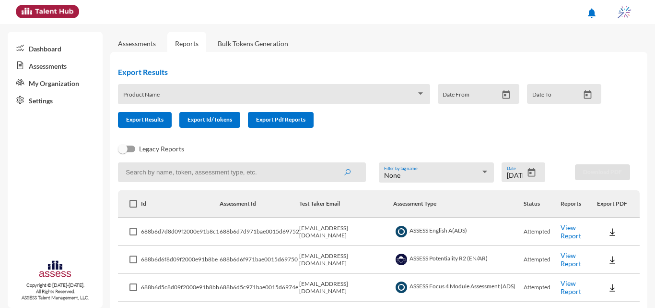
click at [528, 171] on icon "Open calendar" at bounding box center [532, 172] width 8 height 9
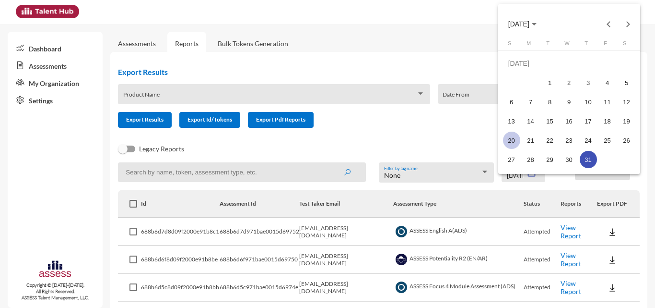
click at [513, 140] on div "20" at bounding box center [511, 139] width 17 height 17
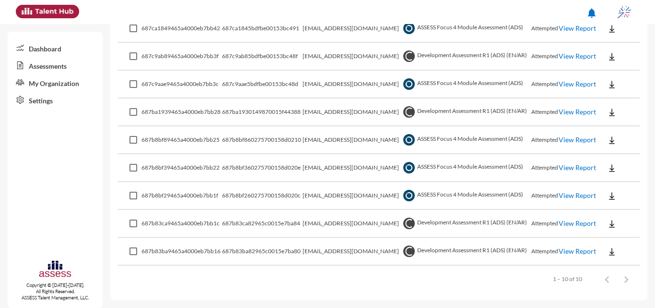
scroll to position [87, 0]
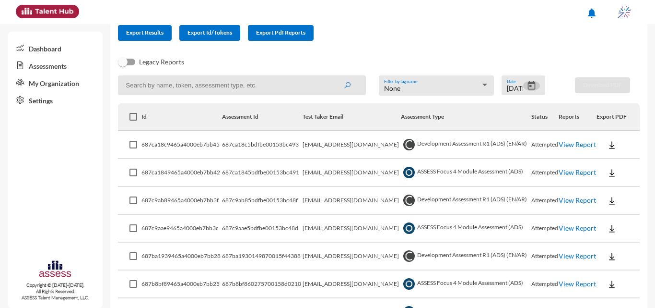
click at [566, 148] on link "View Report" at bounding box center [577, 144] width 37 height 8
click at [564, 172] on link "View Report" at bounding box center [577, 172] width 37 height 8
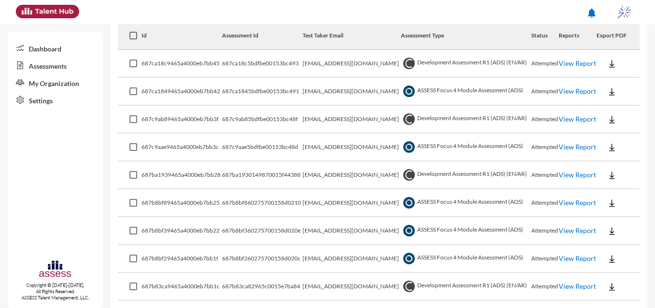
scroll to position [183, 0]
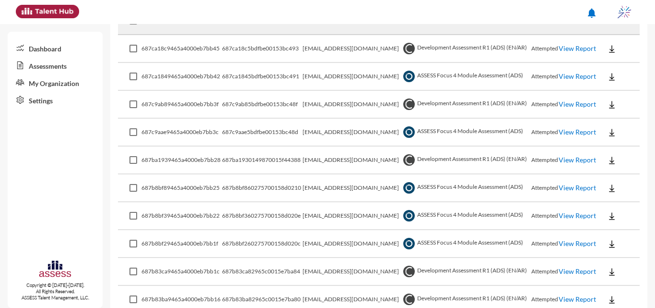
click at [580, 102] on td "View Report" at bounding box center [578, 105] width 38 height 28
click at [568, 105] on link "View Report" at bounding box center [577, 104] width 37 height 8
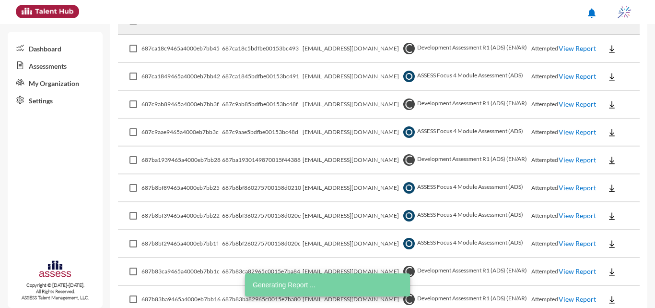
click at [569, 129] on link "View Report" at bounding box center [577, 132] width 37 height 8
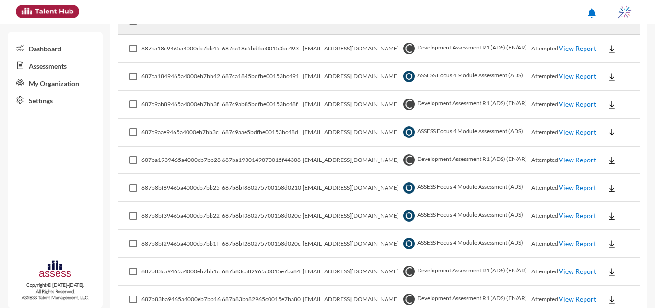
click at [562, 161] on link "View Report" at bounding box center [577, 159] width 37 height 8
click at [567, 187] on link "View Report" at bounding box center [577, 187] width 37 height 8
click at [569, 190] on link "View Report" at bounding box center [577, 187] width 37 height 8
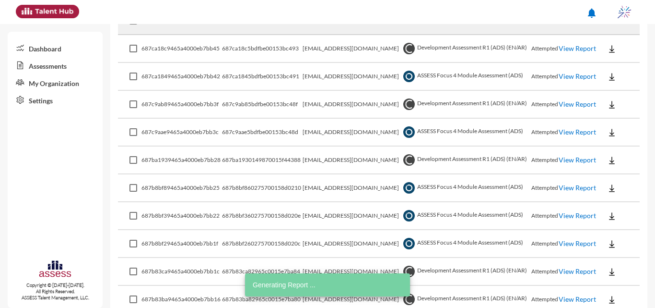
click at [567, 215] on link "View Report" at bounding box center [577, 215] width 37 height 8
click at [571, 239] on link "View Report" at bounding box center [577, 243] width 37 height 8
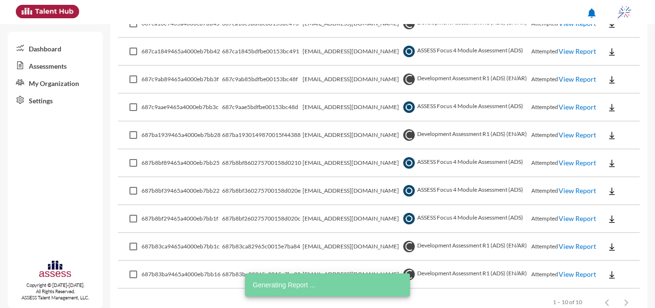
scroll to position [231, 0]
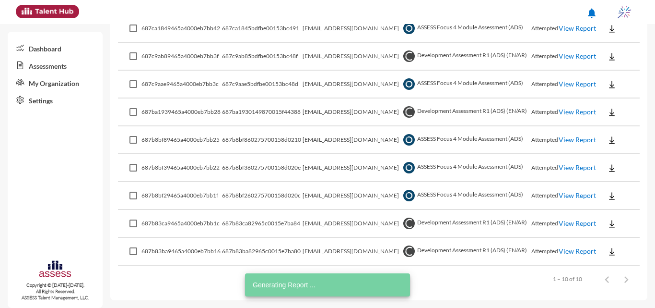
click at [572, 221] on link "View Report" at bounding box center [577, 223] width 37 height 8
click at [571, 247] on link "View Report" at bounding box center [577, 251] width 37 height 8
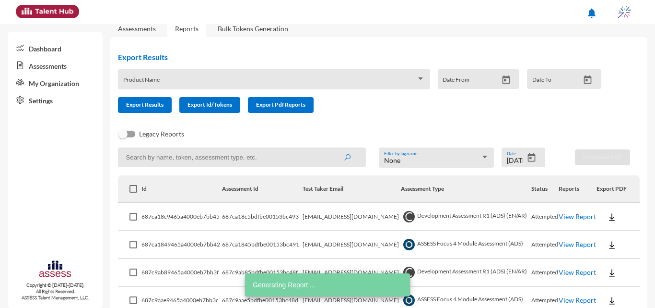
scroll to position [0, 0]
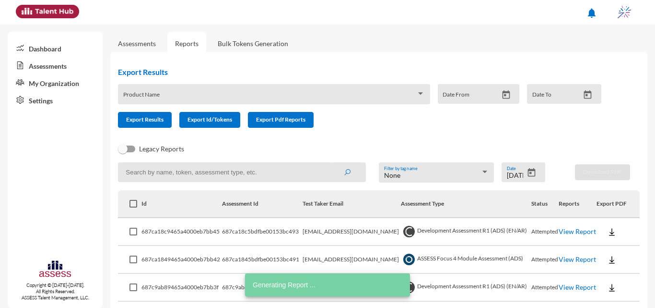
click at [530, 170] on icon "Open calendar" at bounding box center [532, 172] width 8 height 9
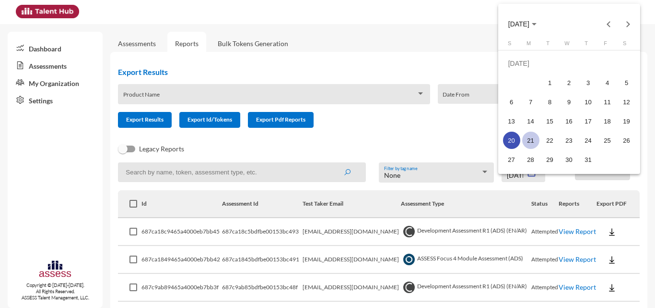
click at [530, 135] on div "21" at bounding box center [531, 139] width 17 height 17
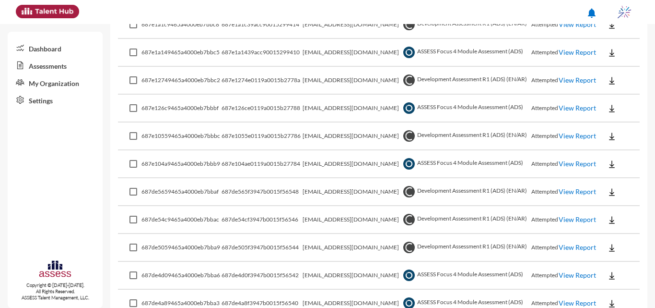
scroll to position [143, 0]
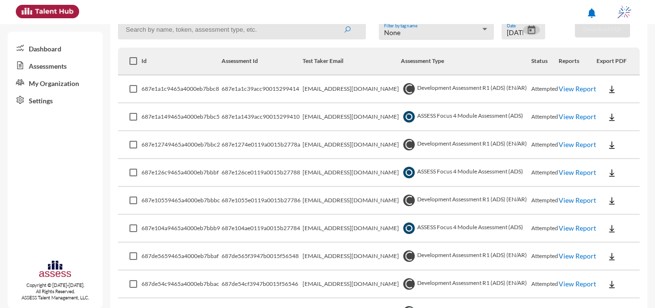
click at [573, 87] on link "View Report" at bounding box center [577, 88] width 37 height 8
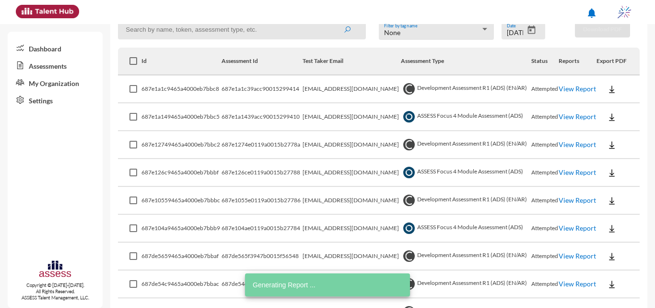
click at [568, 142] on link "View Report" at bounding box center [577, 144] width 37 height 8
click at [571, 173] on link "View Report" at bounding box center [577, 172] width 37 height 8
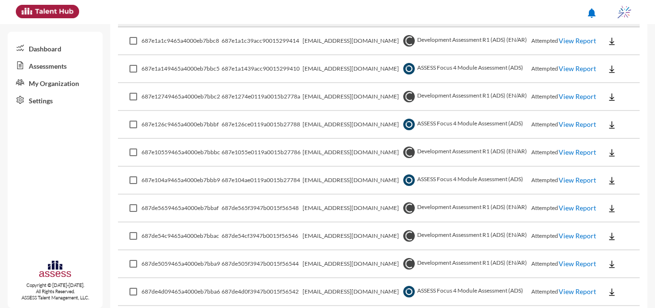
scroll to position [238, 0]
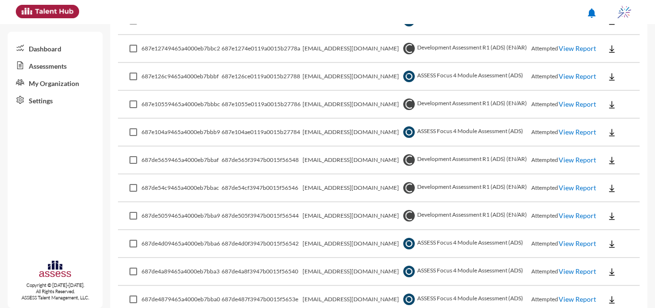
click at [574, 160] on link "View Report" at bounding box center [577, 159] width 37 height 8
click at [568, 245] on link "View Report" at bounding box center [577, 243] width 37 height 8
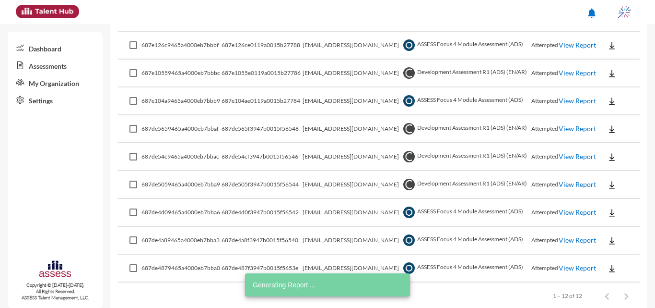
scroll to position [286, 0]
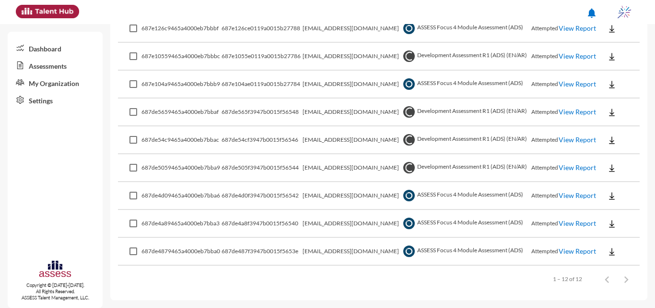
click at [570, 143] on link "View Report" at bounding box center [577, 139] width 37 height 8
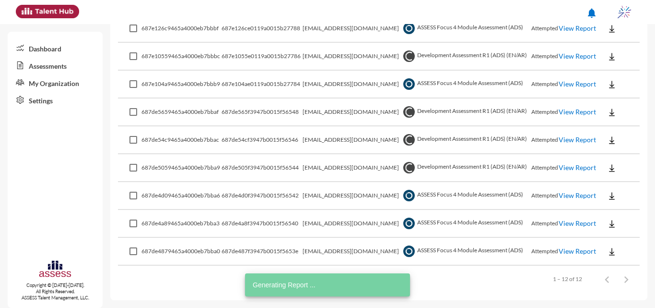
click at [562, 219] on link "View Report" at bounding box center [577, 223] width 37 height 8
drag, startPoint x: 566, startPoint y: 170, endPoint x: 563, endPoint y: 176, distance: 6.7
click at [566, 169] on link "View Report" at bounding box center [577, 167] width 37 height 8
click at [570, 253] on link "View Report" at bounding box center [577, 251] width 37 height 8
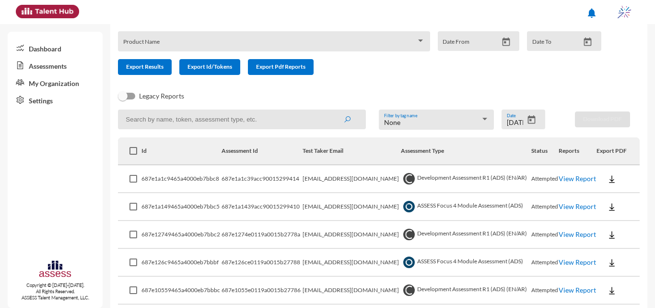
scroll to position [0, 0]
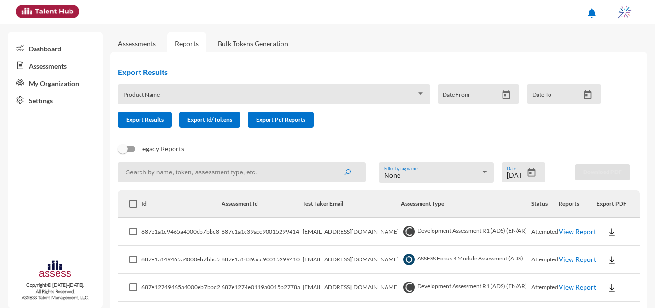
click at [528, 173] on icon "Open calendar" at bounding box center [532, 172] width 8 height 9
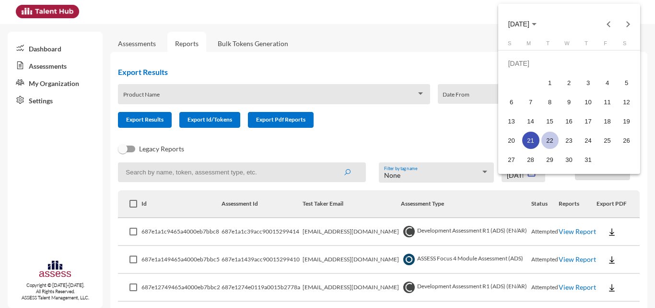
click at [553, 129] on td "15" at bounding box center [550, 120] width 19 height 19
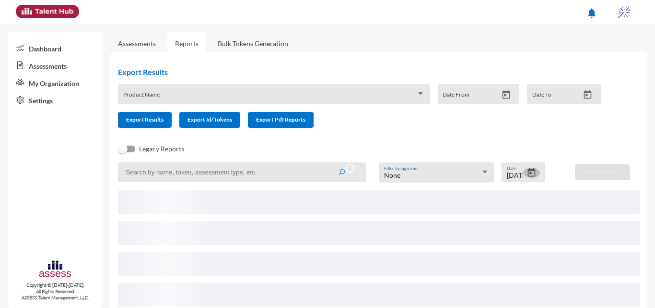
click at [535, 170] on button "Open calendar" at bounding box center [531, 172] width 17 height 10
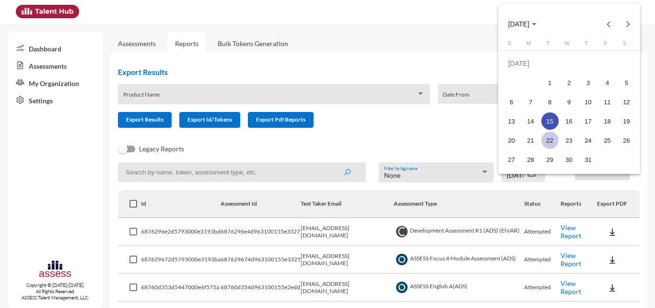
click at [548, 142] on div "22" at bounding box center [550, 139] width 17 height 17
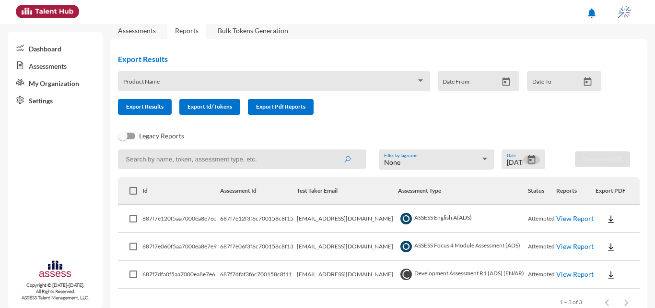
scroll to position [36, 0]
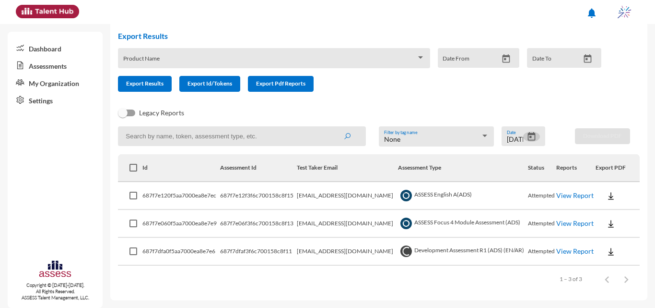
click at [528, 142] on icon "Open calendar" at bounding box center [532, 136] width 10 height 10
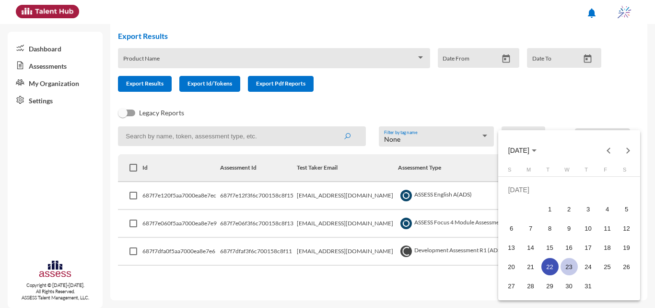
click at [572, 264] on div "23" at bounding box center [569, 266] width 17 height 17
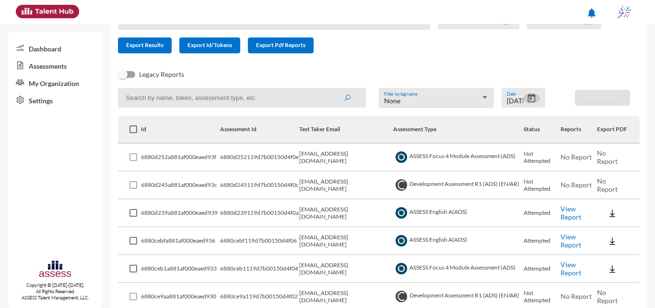
scroll to position [70, 0]
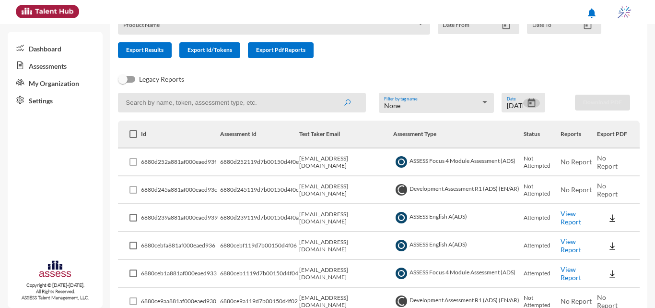
click at [530, 100] on icon "Open calendar" at bounding box center [532, 102] width 8 height 9
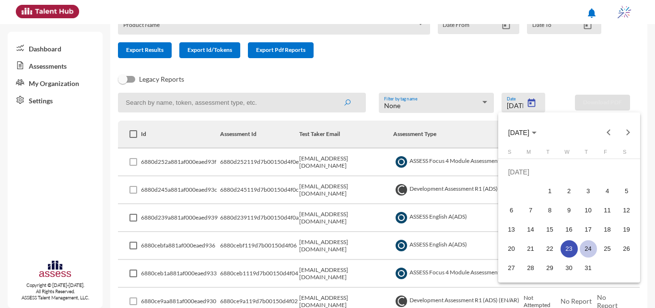
click at [592, 244] on div "24" at bounding box center [588, 248] width 17 height 17
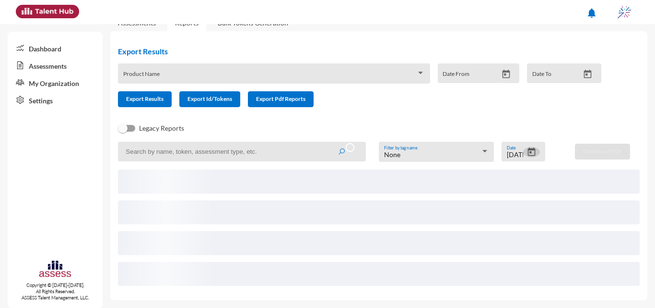
scroll to position [64, 0]
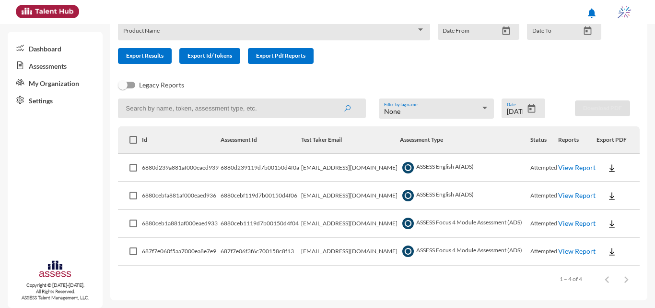
click at [536, 112] on div "7/24/2025 Date" at bounding box center [524, 108] width 44 height 20
click at [531, 109] on icon "Open calendar" at bounding box center [532, 109] width 10 height 10
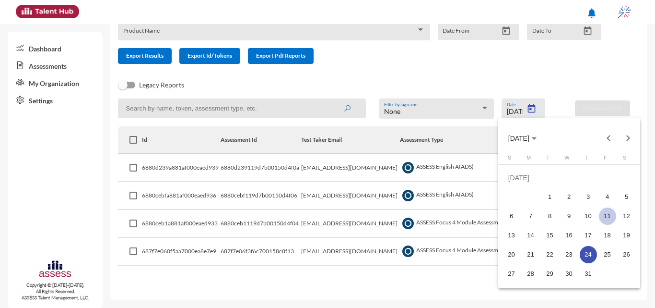
click at [609, 253] on div "25" at bounding box center [607, 254] width 17 height 17
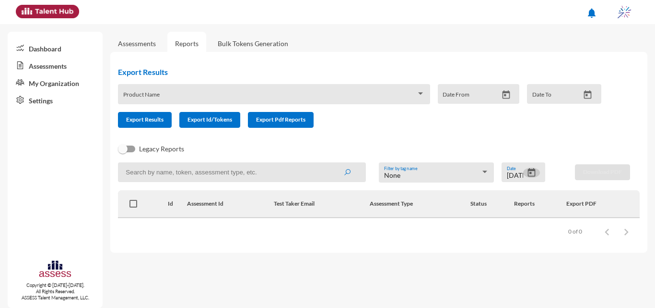
click at [535, 172] on icon "Open calendar" at bounding box center [532, 172] width 10 height 10
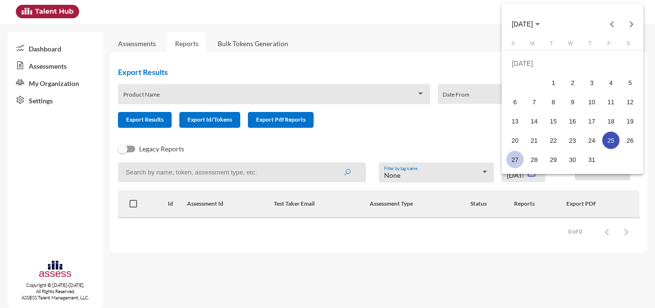
click at [506, 157] on div "S M T W T F S JUL 1 2 3 4 5 6 7 8 9 10 11 12 13 14 15 16 17 18 19 20 21 22 23 2…" at bounding box center [573, 106] width 142 height 132
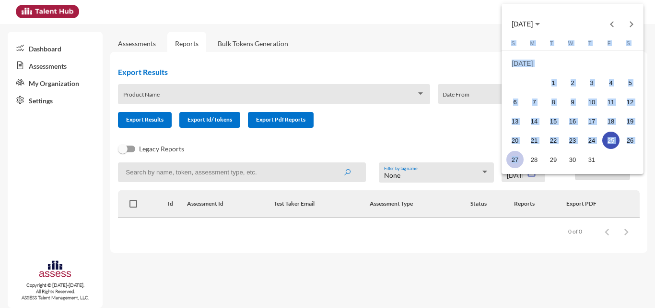
click at [513, 160] on div "27" at bounding box center [515, 159] width 17 height 17
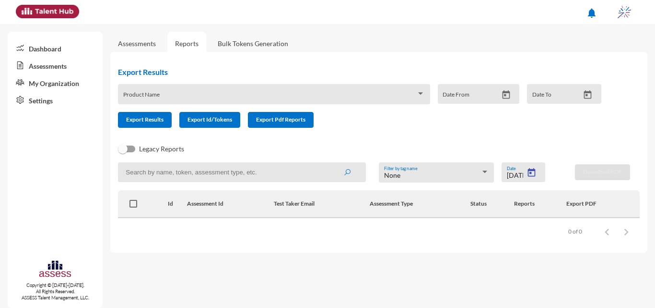
type input "7/27/2025"
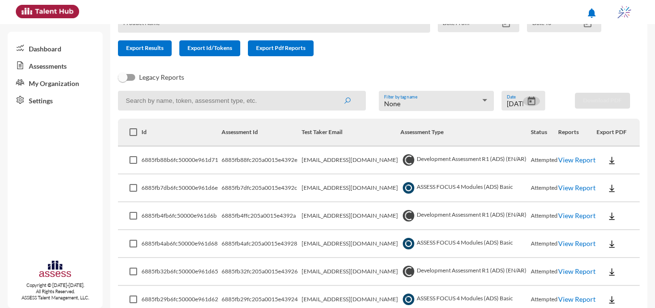
scroll to position [117, 0]
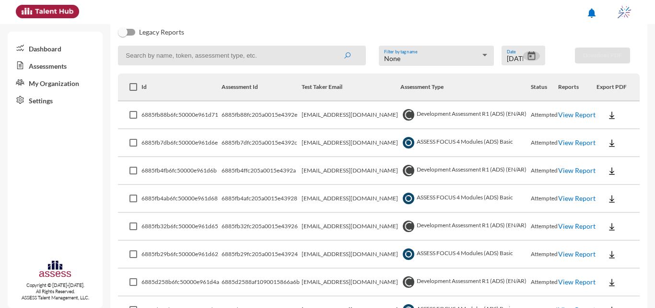
click at [566, 110] on link "View Report" at bounding box center [577, 114] width 37 height 8
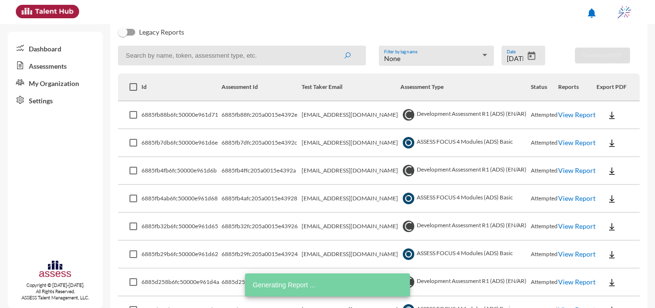
click at [559, 143] on link "View Report" at bounding box center [577, 142] width 37 height 8
click at [567, 169] on link "View Report" at bounding box center [577, 170] width 37 height 8
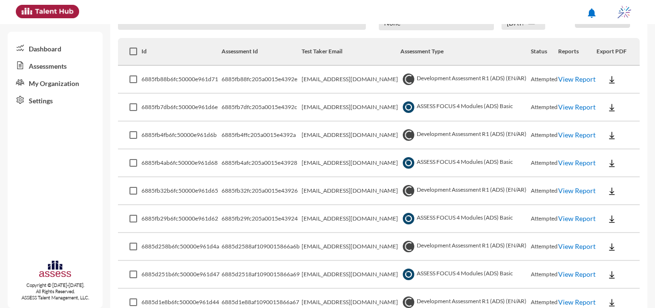
scroll to position [143, 0]
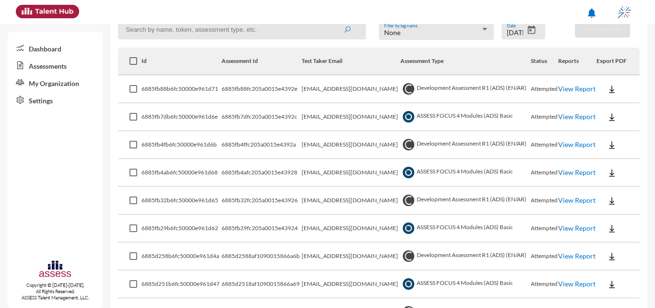
click at [559, 204] on link "View Report" at bounding box center [577, 200] width 37 height 8
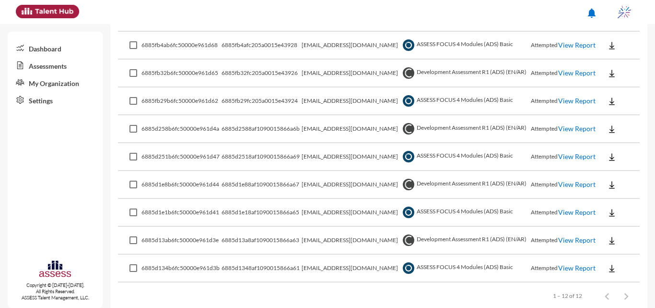
scroll to position [286, 0]
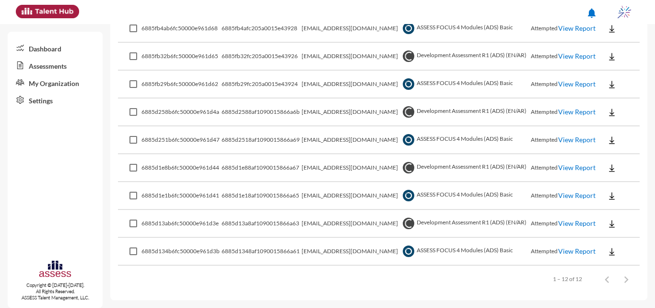
click at [561, 171] on link "View Report" at bounding box center [577, 167] width 37 height 8
click at [567, 141] on link "View Report" at bounding box center [577, 139] width 37 height 8
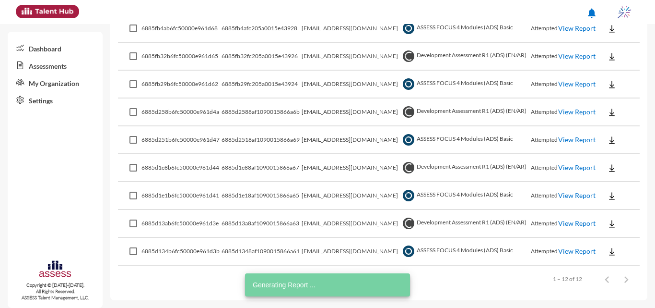
click at [571, 80] on link "View Report" at bounding box center [577, 84] width 37 height 8
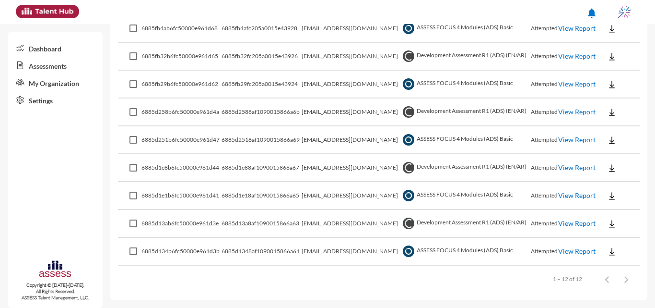
click at [559, 143] on link "View Report" at bounding box center [577, 139] width 37 height 8
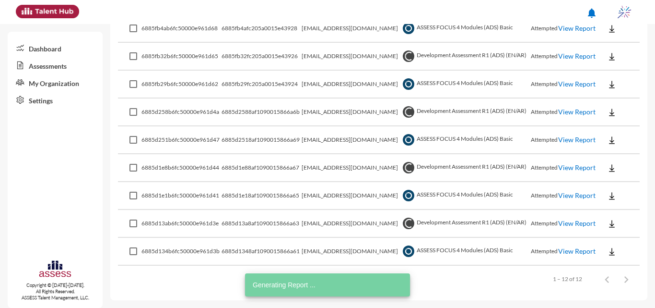
click at [573, 199] on link "View Report" at bounding box center [577, 195] width 37 height 8
click at [566, 225] on link "View Report" at bounding box center [577, 223] width 37 height 8
click at [566, 251] on link "View Report" at bounding box center [577, 251] width 37 height 8
click at [571, 194] on link "View Report" at bounding box center [577, 195] width 37 height 8
click at [564, 170] on link "View Report" at bounding box center [577, 167] width 37 height 8
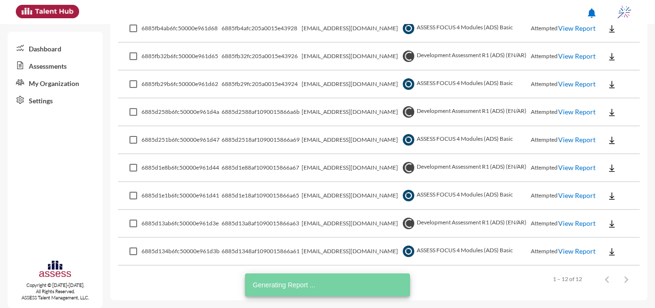
click at [567, 140] on link "View Report" at bounding box center [577, 139] width 37 height 8
click at [564, 114] on link "View Report" at bounding box center [577, 111] width 37 height 8
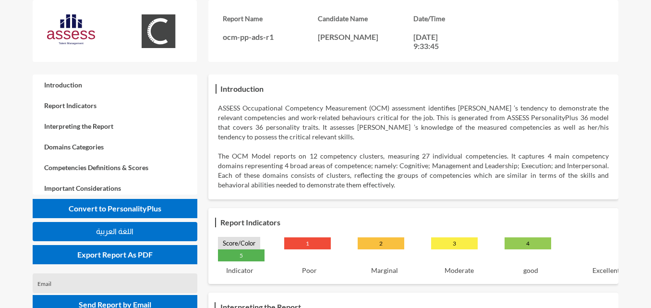
drag, startPoint x: 417, startPoint y: 31, endPoint x: 349, endPoint y: 35, distance: 68.8
click at [349, 35] on div "Report Name ocm-pp-ads-r1 Candidate Name [PERSON_NAME] Date/Time [DATE] 9:33:45" at bounding box center [413, 32] width 381 height 36
click at [424, 31] on div "Date/Time 20-07-2025, 9:33:45" at bounding box center [460, 32] width 95 height 36
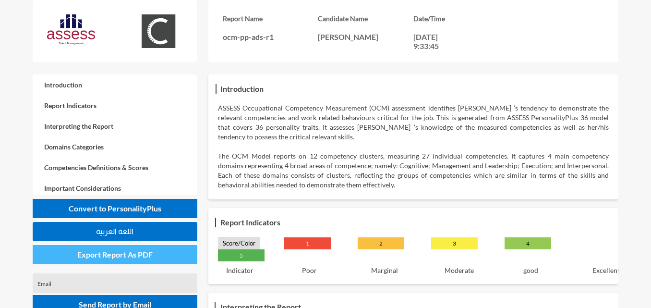
click at [140, 260] on button "Export Report As PDF" at bounding box center [115, 254] width 165 height 19
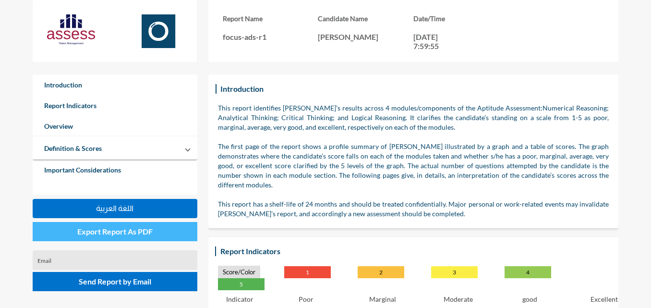
click at [135, 233] on span "Export Report As PDF" at bounding box center [114, 230] width 75 height 9
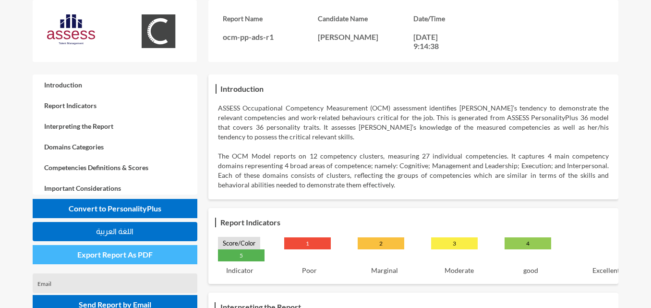
click at [129, 256] on span "Export Report As PDF" at bounding box center [114, 254] width 75 height 9
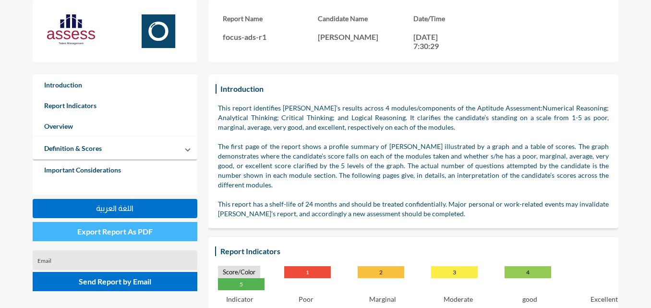
click at [152, 230] on span "Export Report As PDF" at bounding box center [114, 230] width 75 height 9
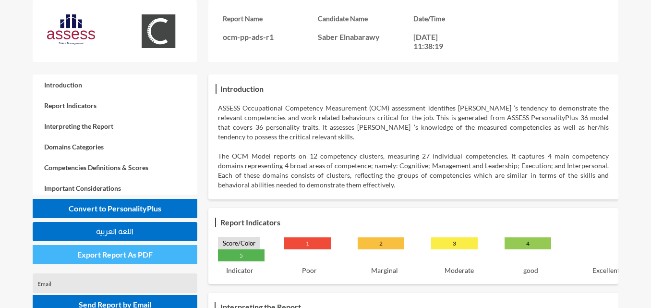
click at [151, 250] on span "Export Report As PDF" at bounding box center [114, 254] width 75 height 9
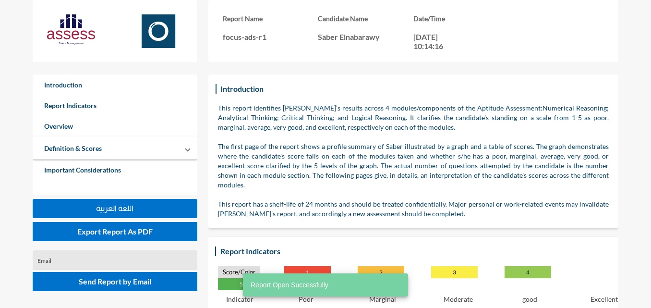
drag, startPoint x: 138, startPoint y: 230, endPoint x: 163, endPoint y: 203, distance: 37.0
click at [138, 230] on span "Export Report As PDF" at bounding box center [114, 230] width 75 height 9
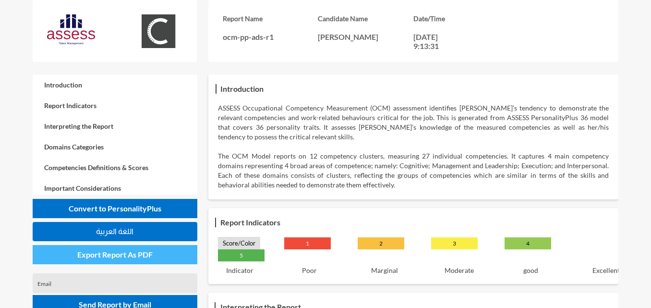
click at [147, 258] on span "Export Report As PDF" at bounding box center [114, 254] width 75 height 9
click at [137, 257] on span "Export Report As PDF" at bounding box center [114, 254] width 75 height 9
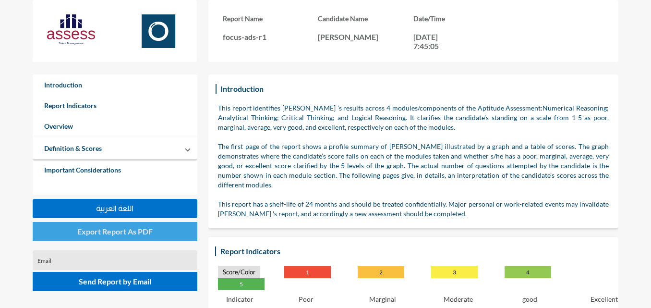
click at [160, 226] on button "Export Report As PDF" at bounding box center [115, 231] width 165 height 19
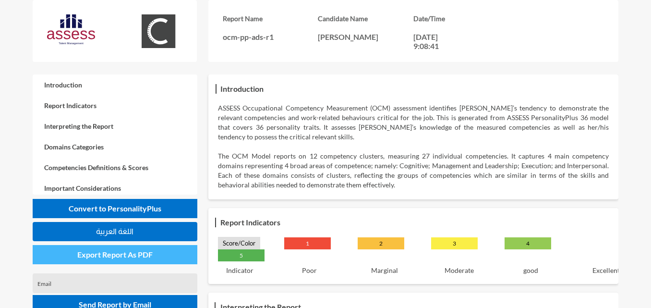
click at [128, 256] on span "Export Report As PDF" at bounding box center [114, 254] width 75 height 9
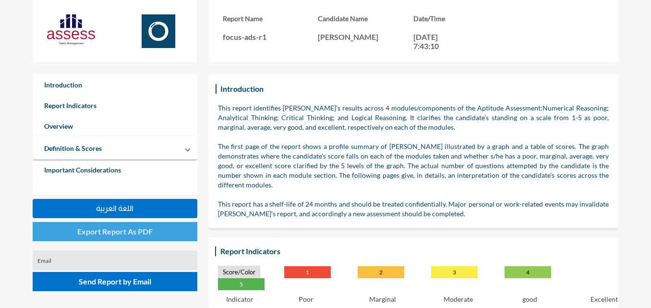
click at [138, 232] on span "Export Report As PDF" at bounding box center [114, 230] width 75 height 9
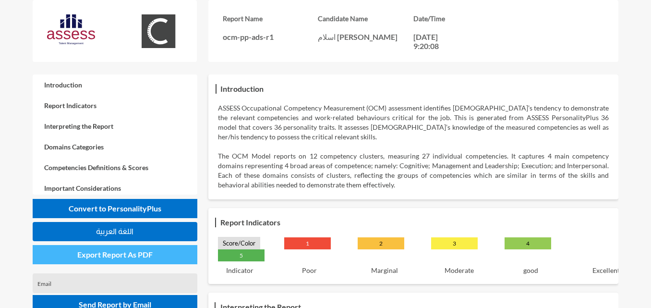
click at [136, 259] on button "Export Report As PDF" at bounding box center [115, 254] width 165 height 19
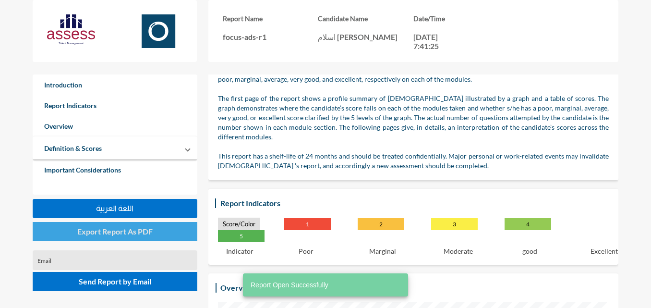
click at [138, 230] on span "Export Report As PDF" at bounding box center [114, 230] width 75 height 9
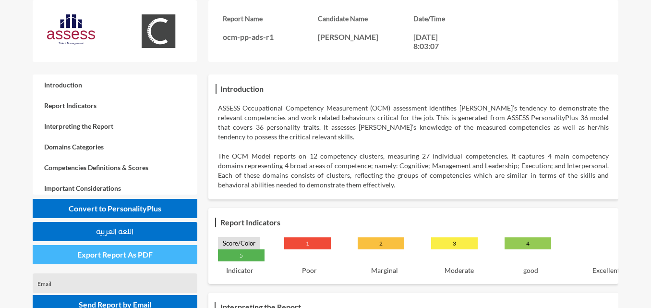
click at [168, 254] on button "Export Report As PDF" at bounding box center [115, 254] width 165 height 19
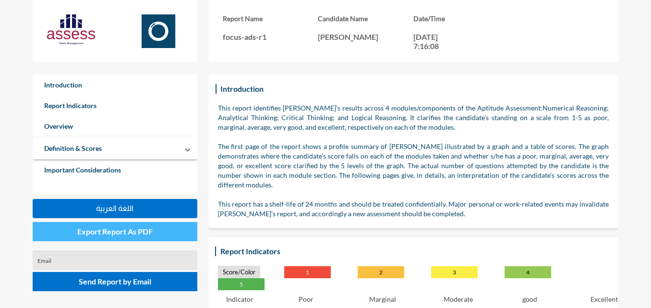
click at [175, 227] on button "Export Report As PDF" at bounding box center [115, 231] width 165 height 19
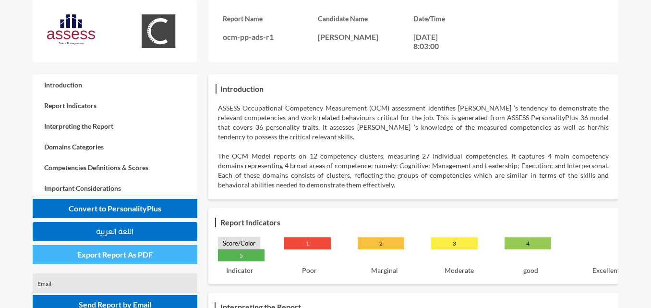
click at [173, 258] on button "Export Report As PDF" at bounding box center [115, 254] width 165 height 19
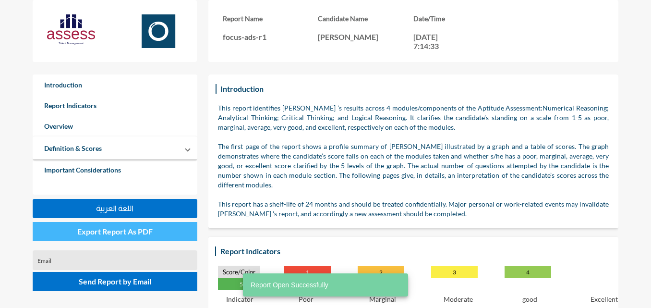
click at [149, 232] on span "Export Report As PDF" at bounding box center [114, 230] width 75 height 9
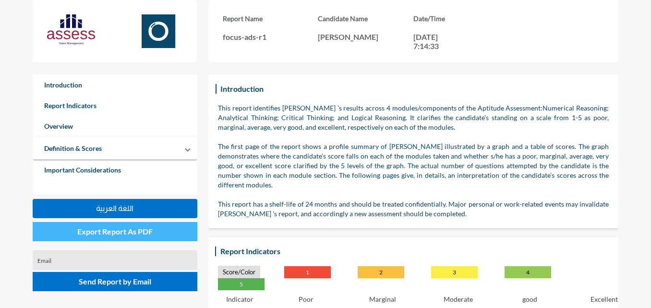
click at [165, 225] on button "Export Report As PDF" at bounding box center [115, 231] width 165 height 19
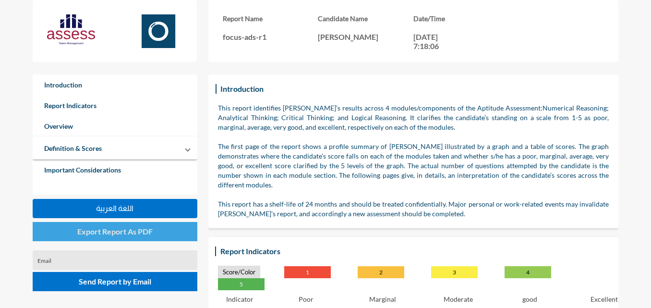
click at [167, 226] on button "Export Report As PDF" at bounding box center [115, 231] width 165 height 19
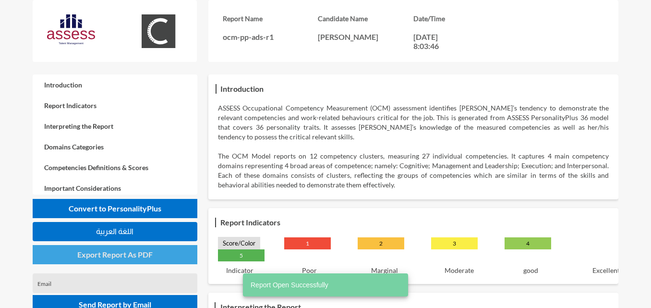
click at [148, 254] on span "Export Report As PDF" at bounding box center [114, 254] width 75 height 9
